Goal: Navigation & Orientation: Find specific page/section

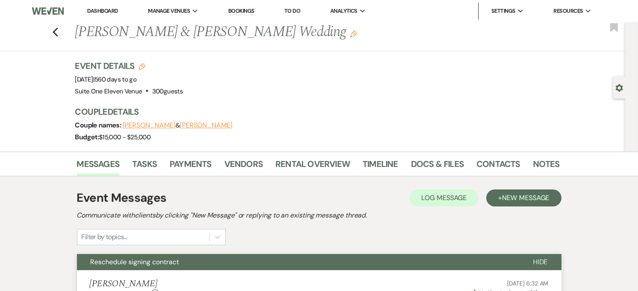
click at [62, 32] on div "Previous Sean Voitus & Cora Coufal's Wedding Edit Bookmark" at bounding box center [311, 36] width 630 height 29
click at [57, 30] on icon "Previous" at bounding box center [55, 32] width 6 height 10
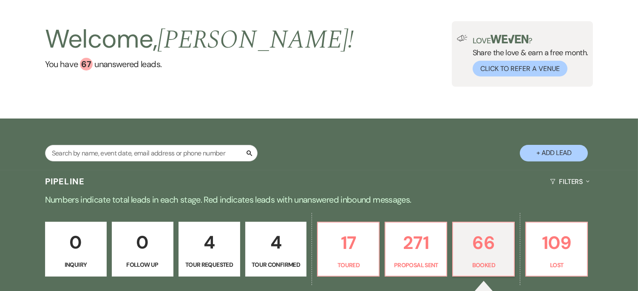
scroll to position [96, 0]
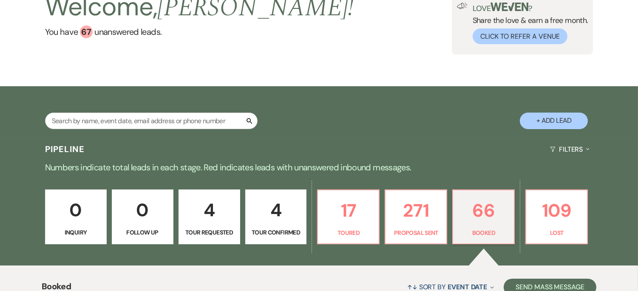
scroll to position [53, 0]
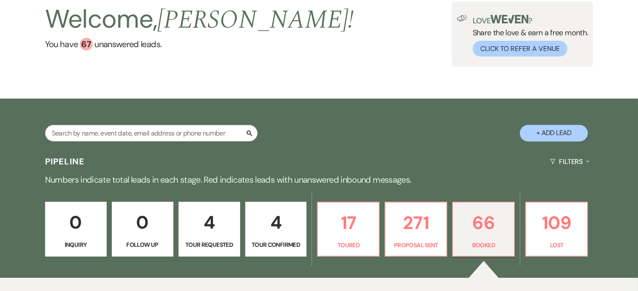
click at [64, 234] on p "0" at bounding box center [76, 222] width 51 height 28
